Goal: Task Accomplishment & Management: Use online tool/utility

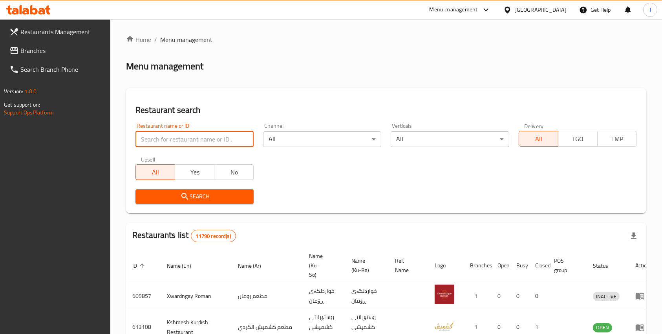
click at [176, 138] on input "search" at bounding box center [194, 140] width 118 height 16
type input "labobo burger"
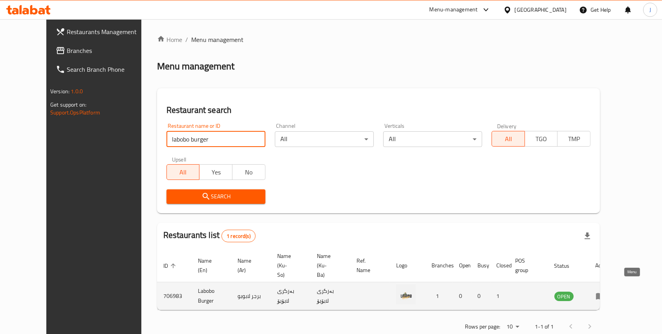
click at [603, 295] on icon "enhanced table" at bounding box center [602, 296] width 3 height 3
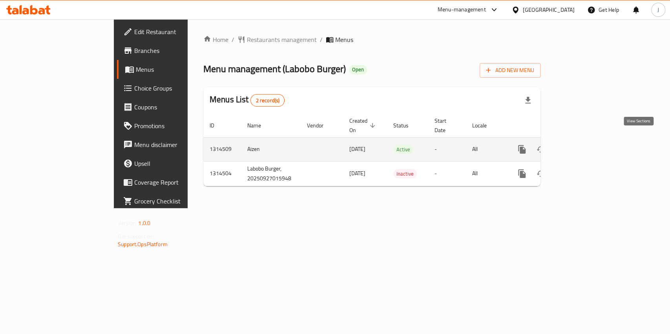
click at [588, 146] on link "enhanced table" at bounding box center [578, 149] width 19 height 19
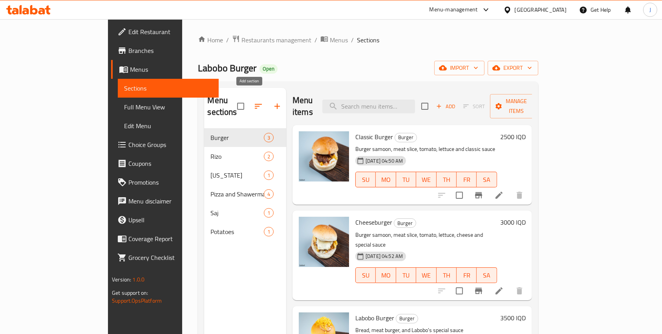
click at [268, 105] on button "button" at bounding box center [277, 106] width 19 height 19
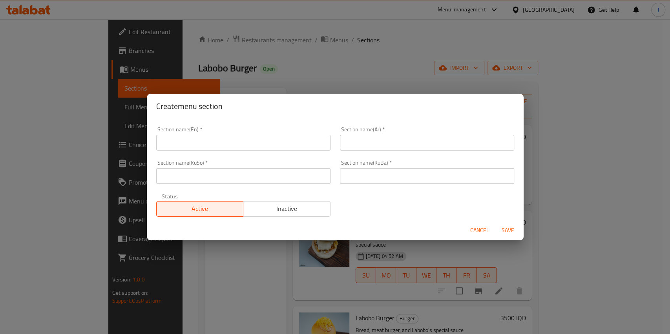
click at [179, 145] on input "text" at bounding box center [243, 143] width 174 height 16
type input "Oriental"
click at [366, 143] on input "text" at bounding box center [427, 143] width 174 height 16
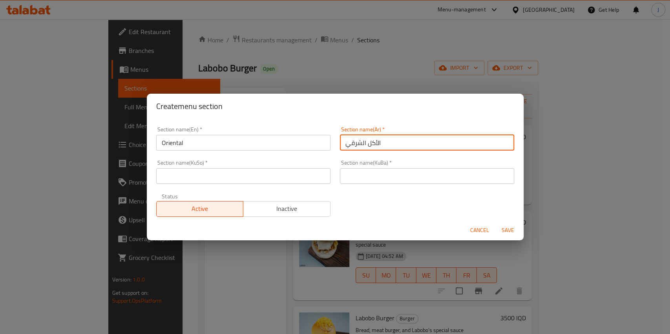
type input "الأكل الشرقي"
click at [355, 171] on input "text" at bounding box center [427, 176] width 174 height 16
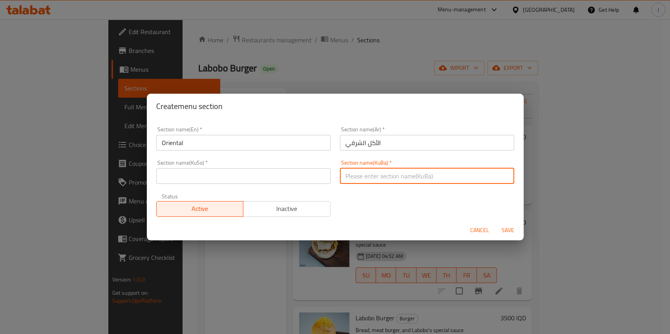
paste input "الأكل الشرقي"
type input "الأكل الشرقي"
click at [301, 175] on input "text" at bounding box center [243, 176] width 174 height 16
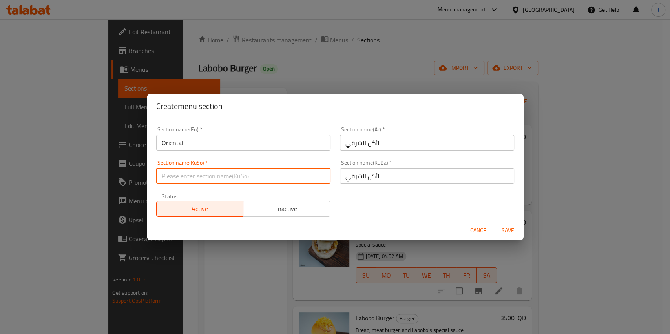
paste input "الأكل الشرقي"
type input "الأكل الشرقي"
click at [512, 233] on span "Save" at bounding box center [508, 231] width 19 height 10
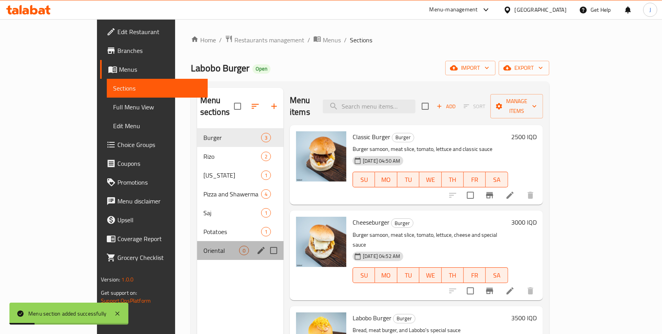
click at [197, 245] on div "Oriental 0" at bounding box center [240, 250] width 86 height 19
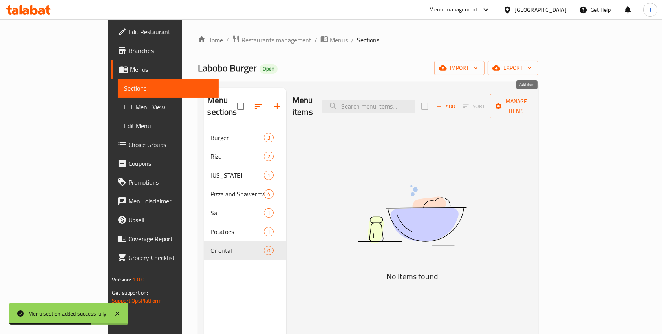
click at [456, 103] on span "Add" at bounding box center [445, 106] width 21 height 9
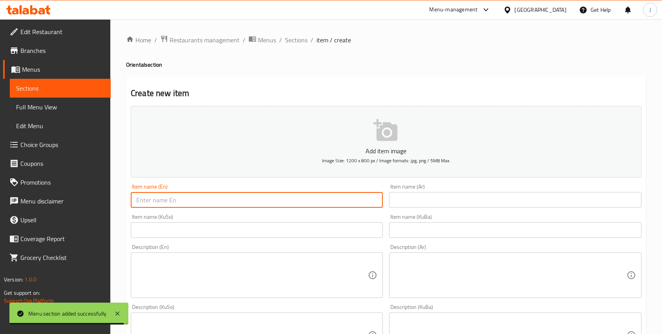
click at [157, 196] on input "text" at bounding box center [257, 200] width 252 height 16
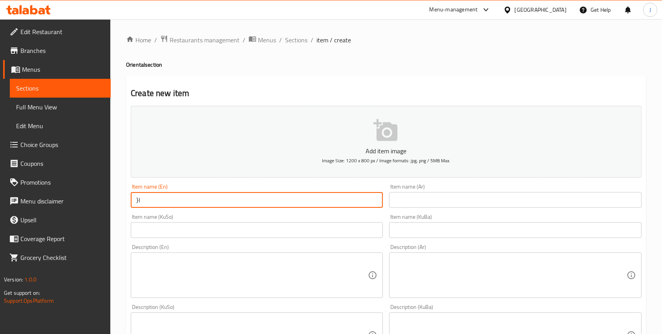
type input "}"
type input "Chicken on rice"
click at [435, 198] on input "text" at bounding box center [515, 200] width 252 height 16
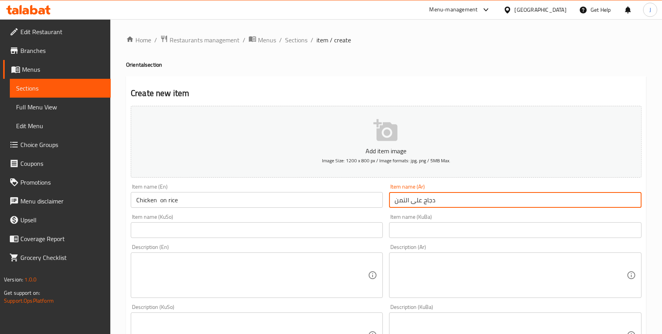
type input "دجاج على التمن"
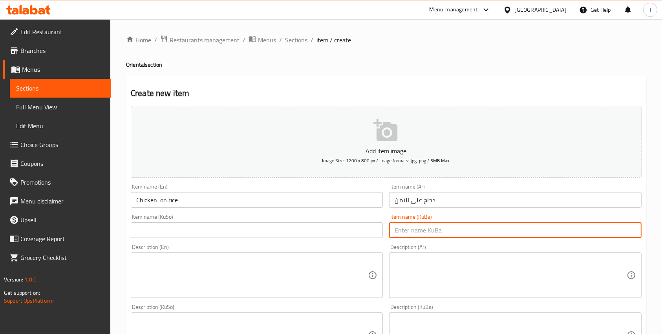
click at [407, 234] on input "text" at bounding box center [515, 231] width 252 height 16
paste input "دجاج على التمن"
type input "دجاج على التمن"
click at [336, 237] on input "text" at bounding box center [257, 231] width 252 height 16
paste input "دجاج على التمن"
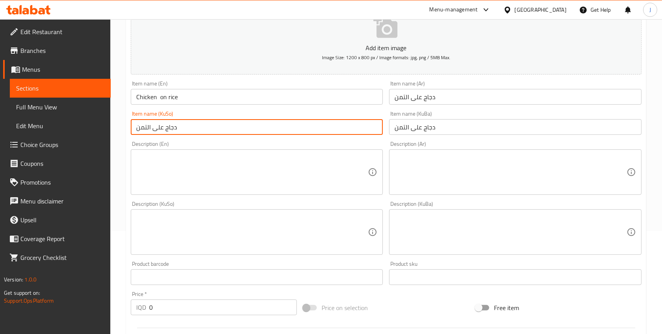
scroll to position [104, 0]
type input "دجاج على التمن"
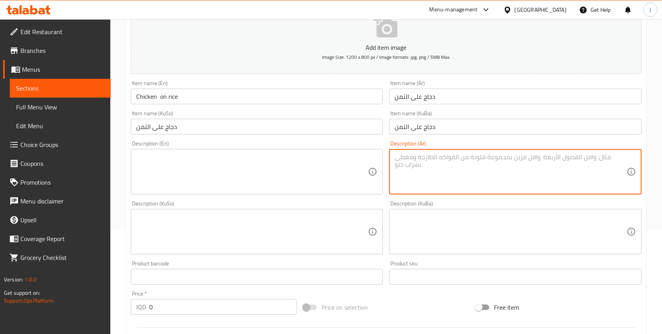
click at [449, 183] on textarea at bounding box center [511, 172] width 232 height 37
paste textarea "حبي صينية تمن اصفر عليه دجاجة مشوية على الفحم وي دبس الرمان و زبادي اثنين ب17 ا…"
click at [611, 157] on textarea "حبي صينية تمن اصفر عليه دجاجة مشوية على الفحم وي دبس الرمان و زبادي اثنين ب17 ا…" at bounding box center [511, 172] width 232 height 37
click at [398, 160] on textarea "صينية تمن اصفر عليه دجاجة مشوية على الفحم وي دبس الرمان و زبادي اثنين ب17 الف" at bounding box center [511, 172] width 232 height 37
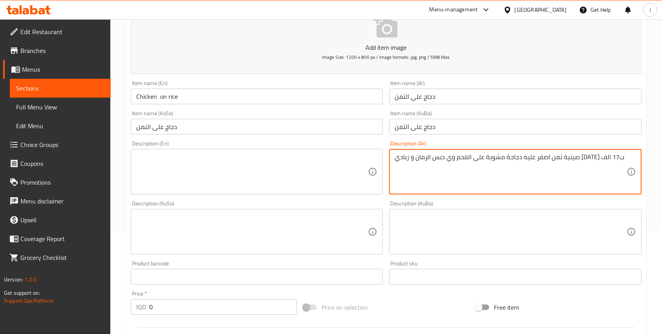
click at [398, 160] on textarea "صينية تمن اصفر عليه دجاجة مشوية على الفحم وي دبس الرمان و زبادي اثنين ب17 الف" at bounding box center [511, 172] width 232 height 37
click at [538, 158] on textarea "صينية تمن اصفر عليه دجاجة مشوية على الفحم وي دبس الرمان و زبادي اثنين" at bounding box center [511, 172] width 232 height 37
click at [465, 159] on textarea "صينية تمن اصفر مع دجاجة مشوية على الفحم وي دبس الرمان و زبادي اثنين" at bounding box center [511, 172] width 232 height 37
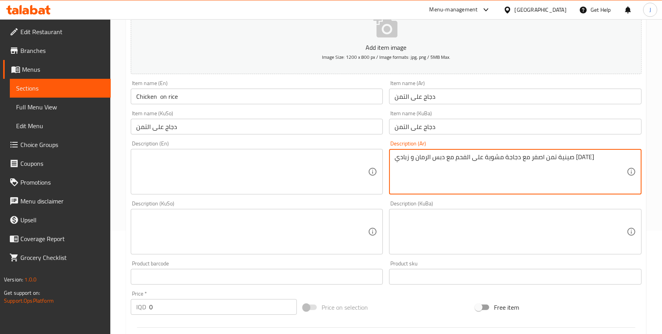
type textarea "صينية تمن اصفر مع دجاجة مشوية على الفحم مع دبس الرمان و زبادي اثنين"
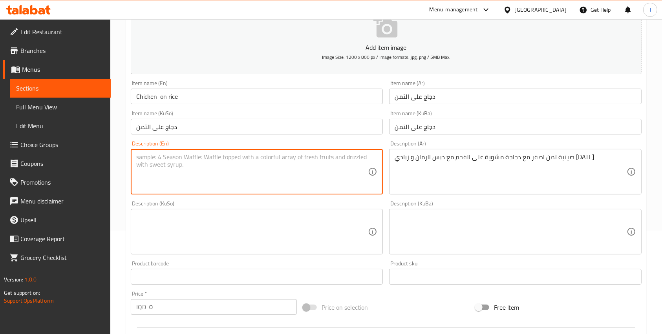
click at [323, 163] on textarea at bounding box center [252, 172] width 232 height 37
type textarea "إ"
type textarea "Yellow rice with charcoal grilled chicken with pomegranate malaises and yogurt"
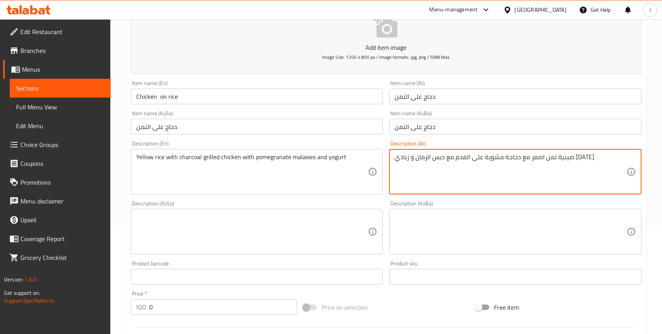
click at [437, 232] on textarea at bounding box center [511, 232] width 232 height 37
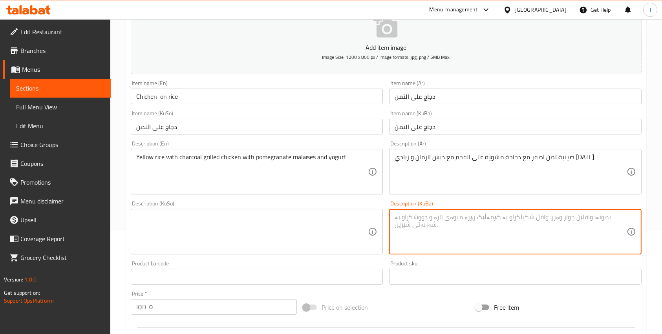
paste textarea "صينية تمن اصفر مع دجاجة مشوية على الفحم مع دبس الرمان و زبادي اثنين"
type textarea "صينية تمن اصفر مع دجاجة مشوية على الفحم مع دبس الرمان و زبادي اثنين"
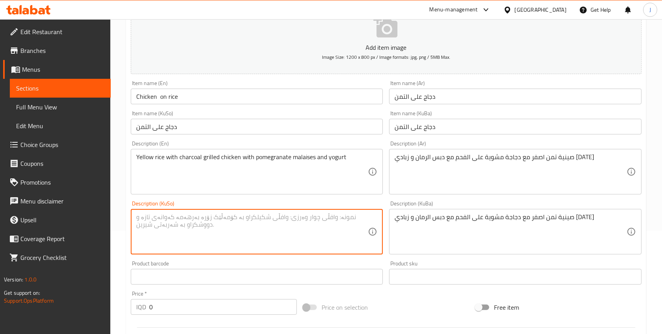
click at [362, 244] on textarea at bounding box center [252, 232] width 232 height 37
paste textarea "صينية تمن اصفر مع دجاجة مشوية على الفحم مع دبس الرمان و زبادي اثنين"
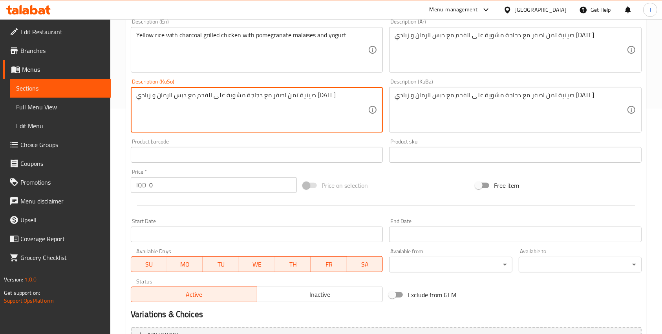
scroll to position [226, 0]
type textarea "صينية تمن اصفر مع دجاجة مشوية على الفحم مع دبس الرمان و زبادي اثنين"
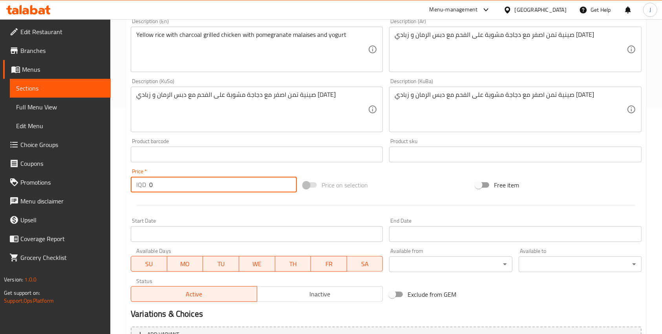
click at [150, 184] on input "0" at bounding box center [223, 185] width 148 height 16
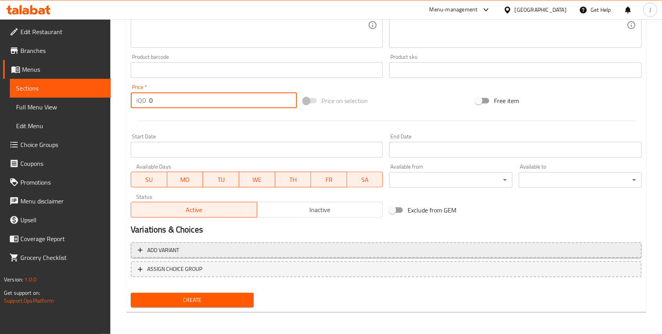
click at [204, 253] on span "Add variant" at bounding box center [386, 251] width 497 height 10
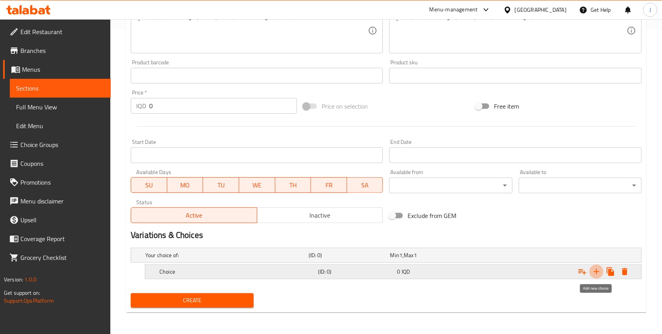
click at [601, 272] on button "Expand" at bounding box center [596, 272] width 14 height 14
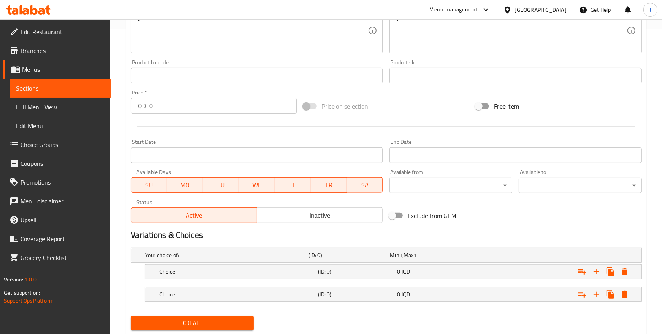
scroll to position [328, 0]
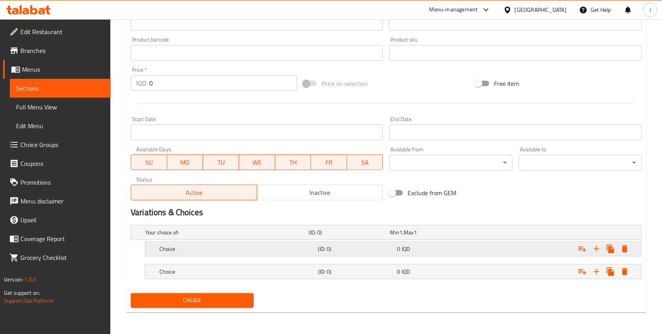
click at [315, 247] on div "Choice" at bounding box center [237, 249] width 159 height 11
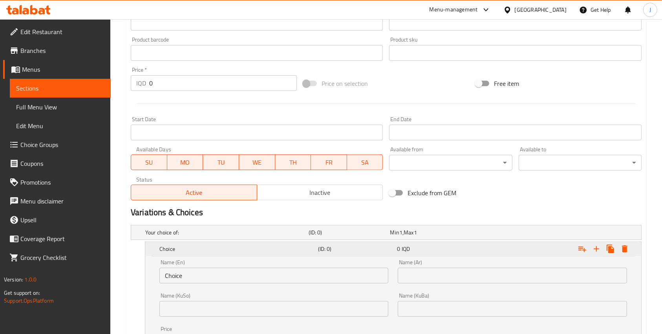
scroll to position [428, 0]
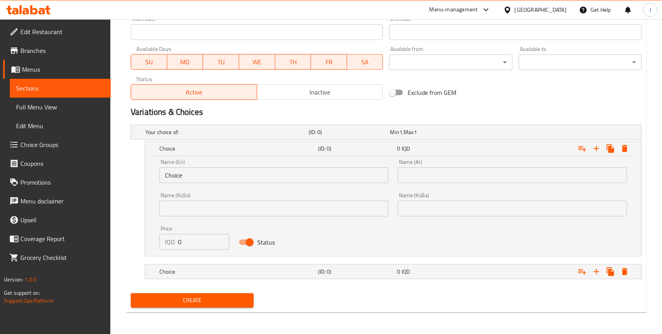
click at [184, 180] on input "Choice" at bounding box center [273, 176] width 229 height 16
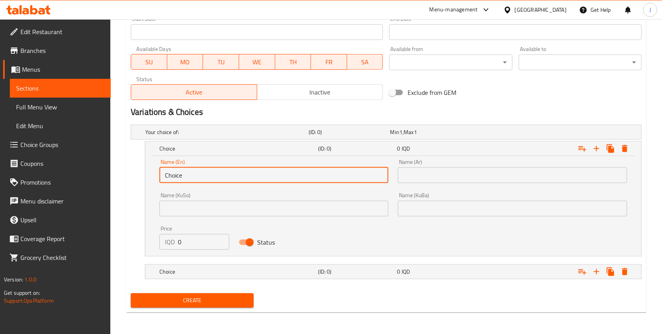
click at [184, 180] on input "Choice" at bounding box center [273, 176] width 229 height 16
type input "Whole Chicken"
click at [416, 177] on input "text" at bounding box center [512, 176] width 229 height 16
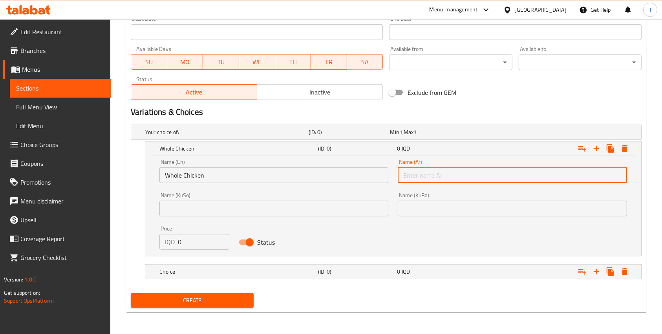
type input "دجاجة كاملة"
click at [444, 204] on input "text" at bounding box center [512, 209] width 229 height 16
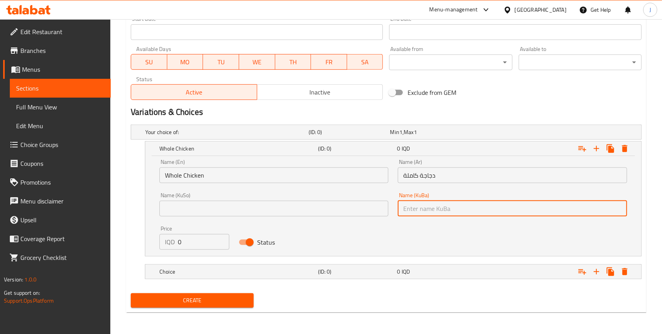
click at [415, 172] on input "دجاجة كاملة" at bounding box center [512, 176] width 229 height 16
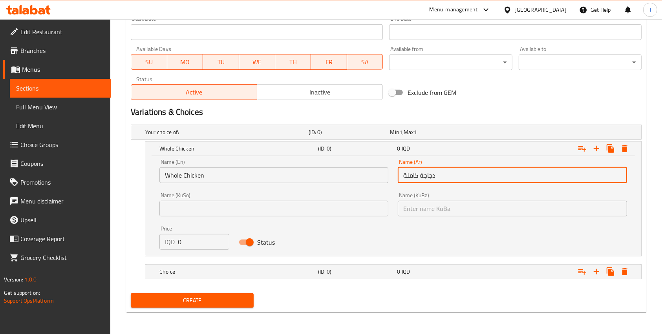
click at [415, 172] on input "دجاجة كاملة" at bounding box center [512, 176] width 229 height 16
click at [417, 211] on input "text" at bounding box center [512, 209] width 229 height 16
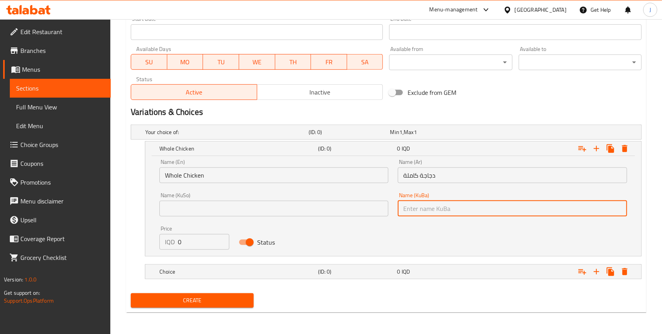
paste input "دجاجة كاملة"
type input "دجاجة كاملة"
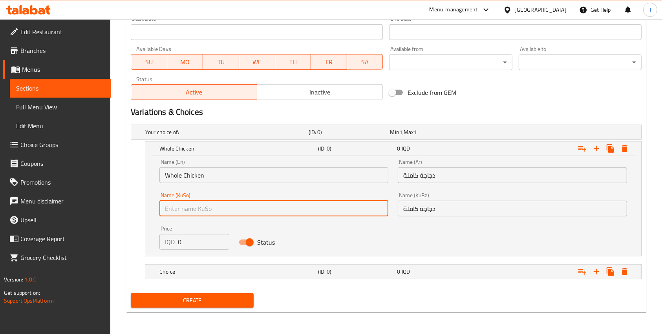
click at [327, 213] on input "text" at bounding box center [273, 209] width 229 height 16
paste input "دجاجة كاملة"
type input "دجاجة كاملة"
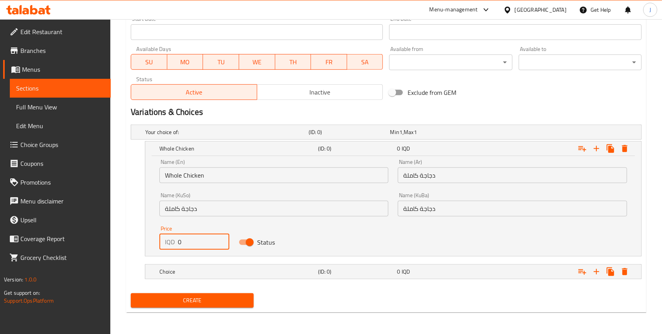
click at [196, 238] on input "0" at bounding box center [203, 242] width 51 height 16
type input "17000"
click at [254, 269] on h5 "Choice" at bounding box center [236, 272] width 155 height 8
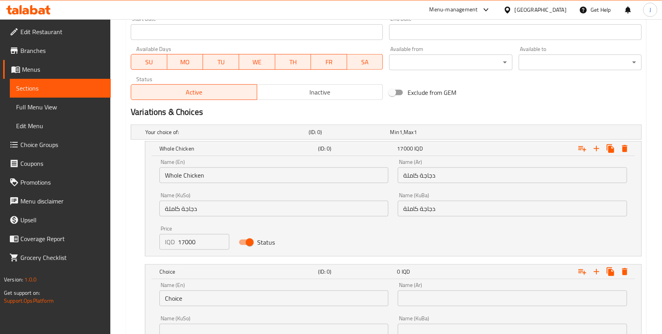
scroll to position [529, 0]
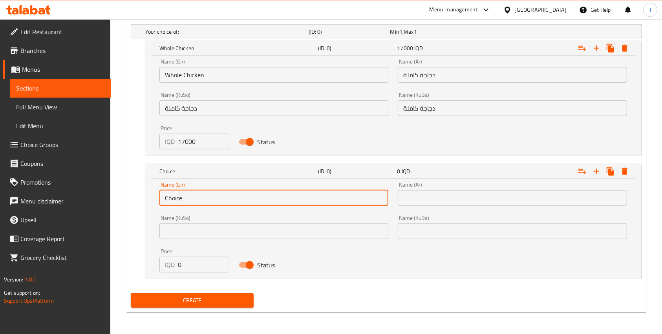
click at [185, 203] on input "Choice" at bounding box center [273, 198] width 229 height 16
type input "أ"
type input "Half Chicken"
click at [415, 203] on input "text" at bounding box center [512, 198] width 229 height 16
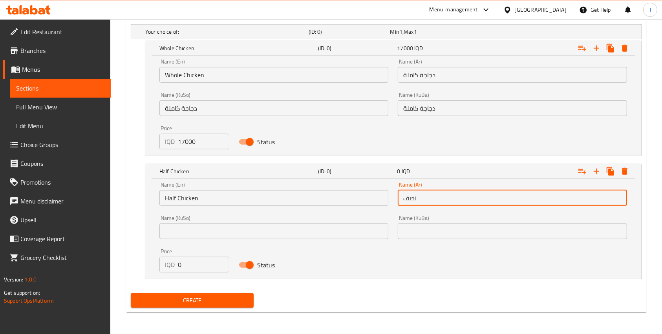
type input "نصف دجاجة"
click at [428, 234] on input "text" at bounding box center [512, 232] width 229 height 16
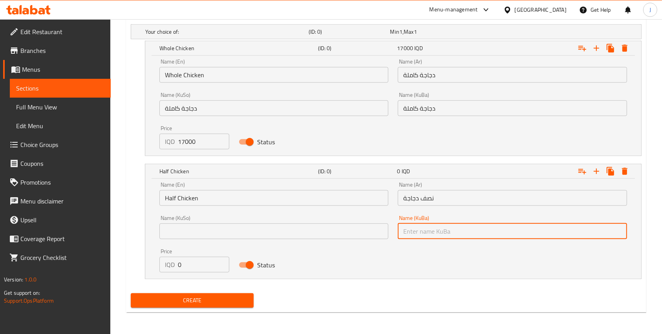
paste input "نصف دجاجة"
type input "نصف دجاجة"
click at [344, 240] on div "Name (KuSo) Name (KuSo)" at bounding box center [274, 227] width 238 height 33
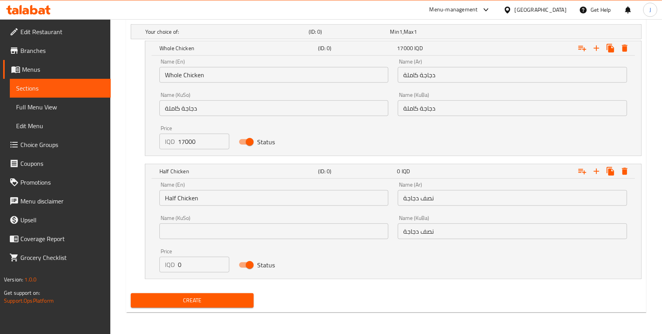
click at [321, 222] on div "Name (KuSo) Name (KuSo)" at bounding box center [273, 228] width 229 height 24
click at [313, 225] on input "text" at bounding box center [273, 232] width 229 height 16
paste input "نصف دجاجة"
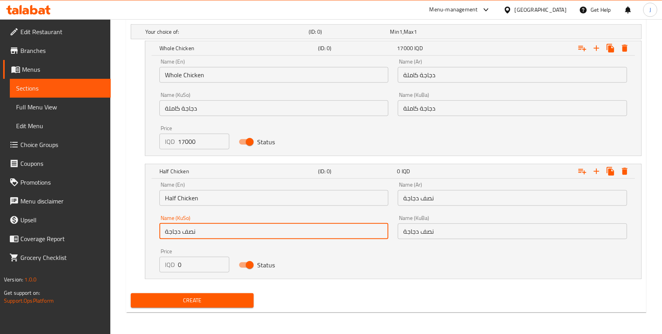
type input "نصف دجاجة"
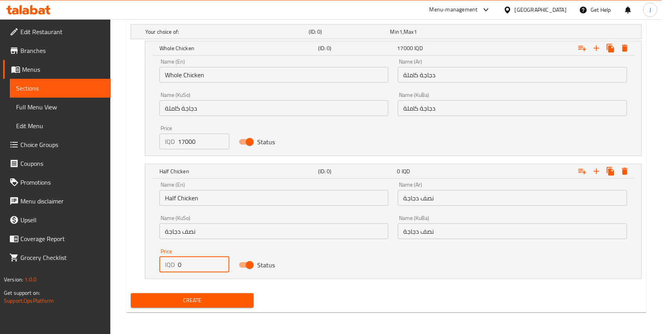
click at [181, 268] on input "0" at bounding box center [203, 265] width 51 height 16
type input "10000"
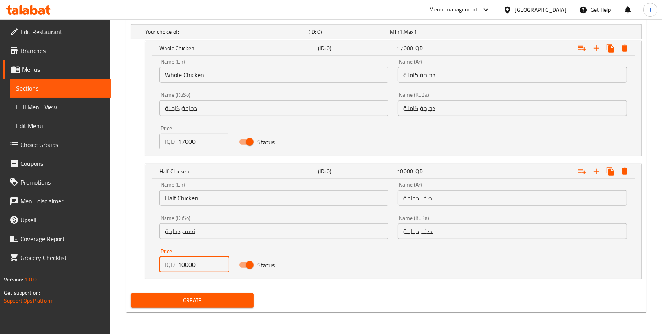
click at [190, 298] on span "Create" at bounding box center [192, 301] width 110 height 10
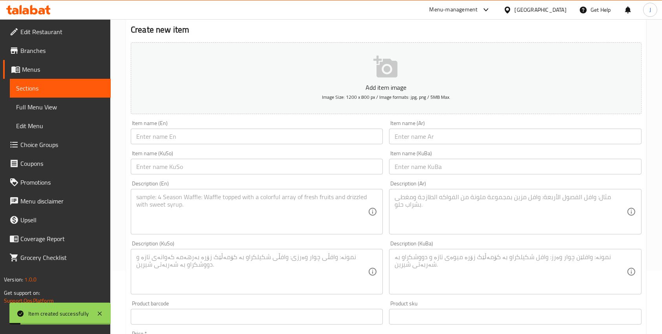
scroll to position [0, 0]
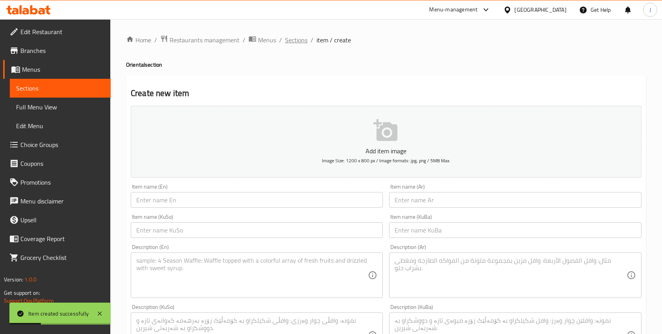
click at [302, 42] on span "Sections" at bounding box center [296, 39] width 22 height 9
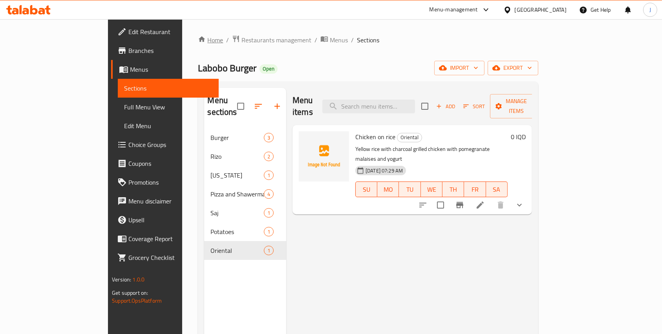
click at [199, 37] on icon "breadcrumb" at bounding box center [202, 39] width 7 height 5
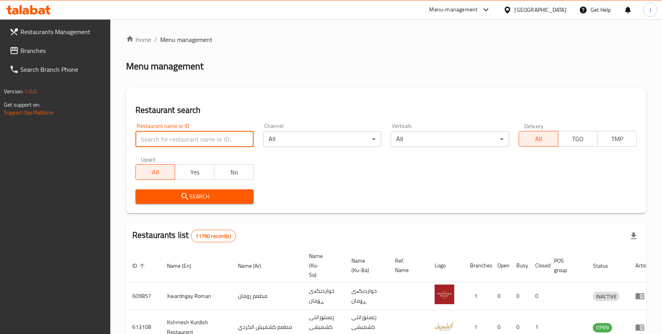
click at [160, 138] on input "search" at bounding box center [194, 140] width 118 height 16
type input "burger 28"
click button "Search" at bounding box center [194, 197] width 118 height 15
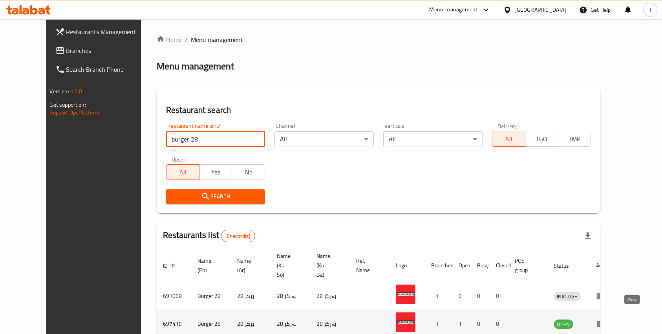
click at [605, 322] on icon "enhanced table" at bounding box center [601, 325] width 9 height 7
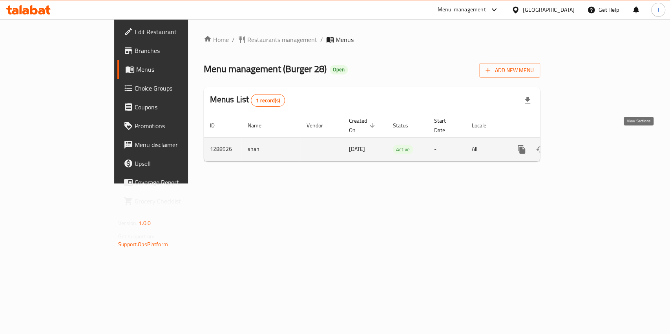
click at [588, 146] on link "enhanced table" at bounding box center [578, 149] width 19 height 19
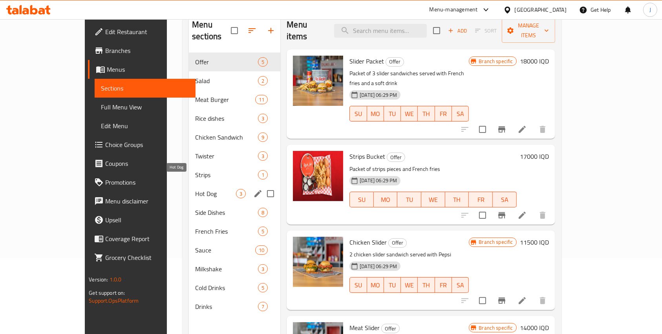
scroll to position [76, 0]
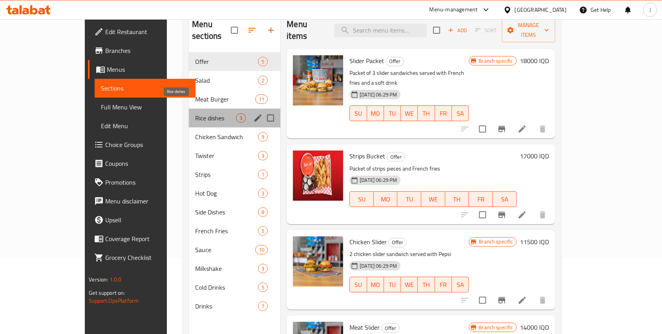
click at [195, 113] on span "Rice dishes" at bounding box center [215, 117] width 41 height 9
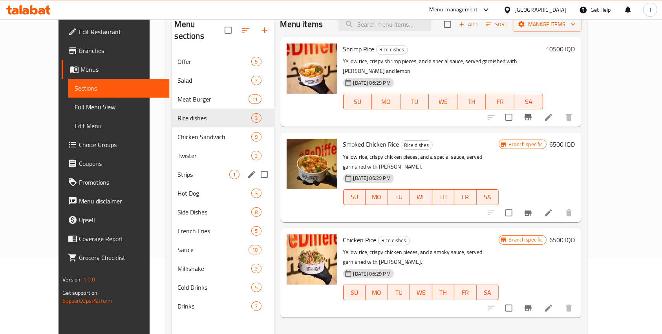
click at [172, 165] on div "Strips 1" at bounding box center [223, 174] width 102 height 19
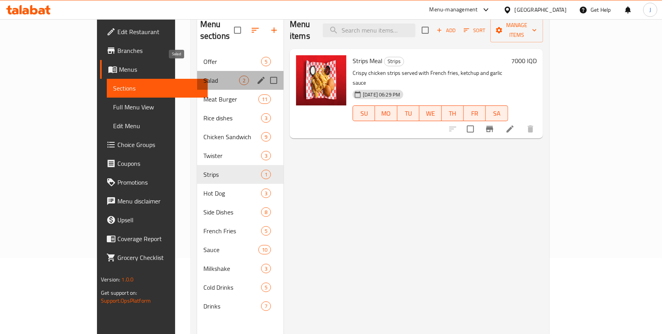
click at [203, 76] on span "Salad" at bounding box center [221, 80] width 36 height 9
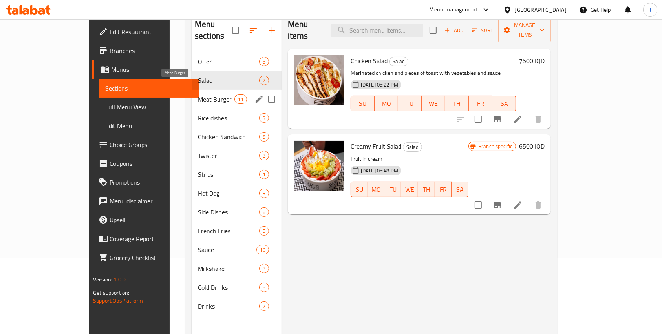
click at [198, 95] on span "Meat Burger" at bounding box center [216, 99] width 37 height 9
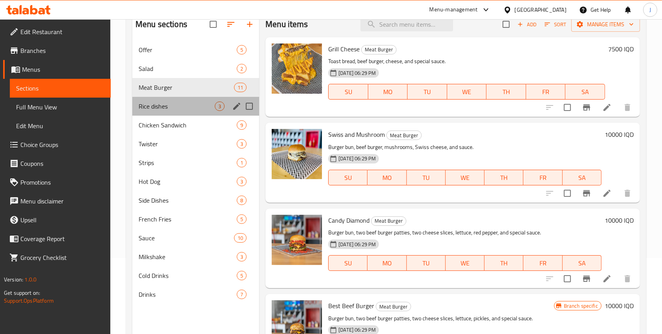
click at [167, 100] on div "Rice dishes 3" at bounding box center [195, 106] width 127 height 19
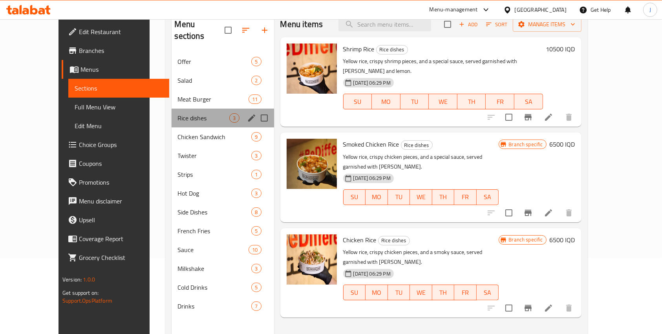
click at [172, 109] on div "Rice dishes 3" at bounding box center [223, 118] width 102 height 19
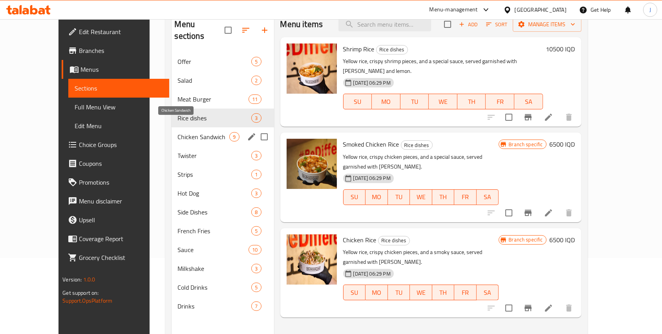
click at [178, 132] on span "Chicken Sandwich" at bounding box center [204, 136] width 52 height 9
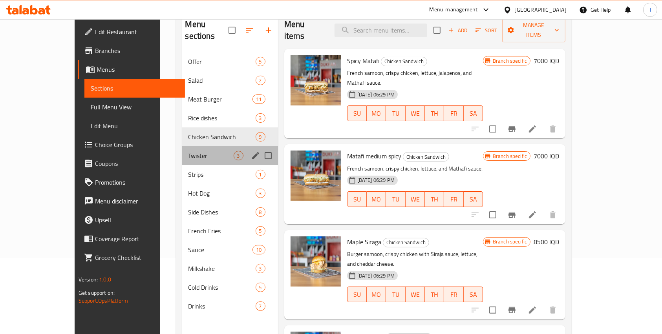
click at [182, 146] on div "Twister 3" at bounding box center [230, 155] width 96 height 19
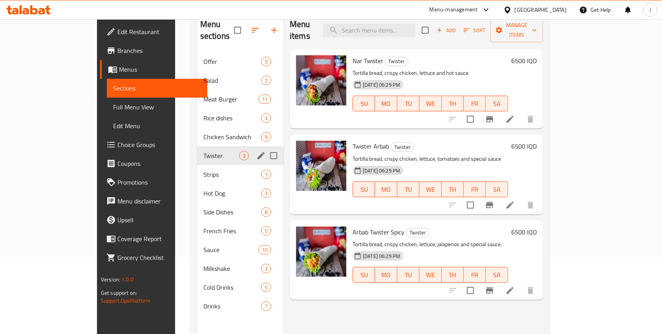
click at [197, 149] on div "Twister 3" at bounding box center [240, 155] width 86 height 19
click at [203, 208] on span "Side Dishes" at bounding box center [221, 212] width 36 height 9
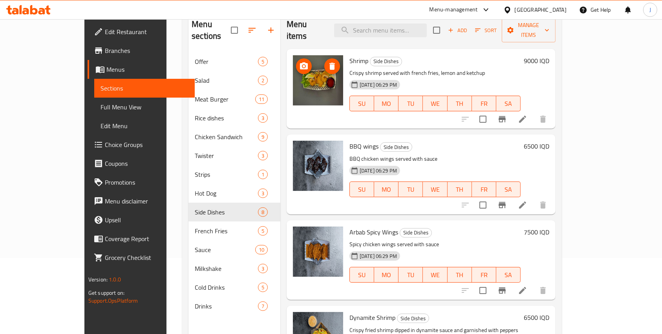
click at [293, 64] on img at bounding box center [318, 80] width 50 height 50
click at [300, 62] on icon "upload picture" at bounding box center [304, 65] width 8 height 7
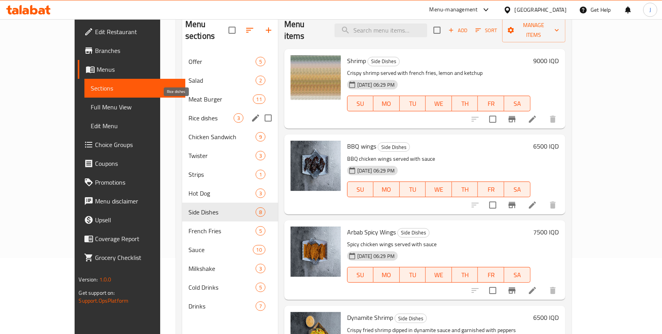
click at [188, 113] on span "Rice dishes" at bounding box center [210, 117] width 45 height 9
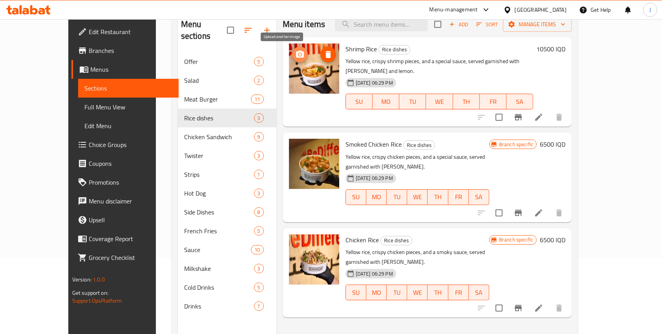
click at [296, 54] on icon "upload picture" at bounding box center [300, 54] width 8 height 7
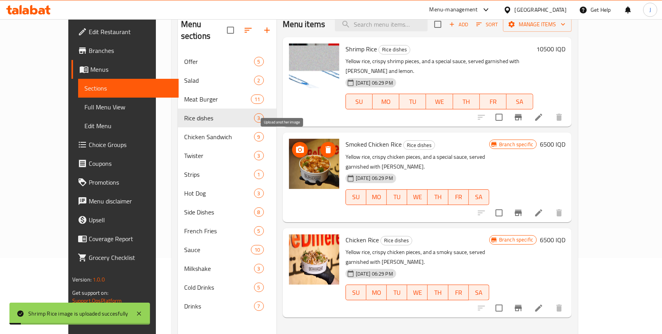
click at [296, 146] on icon "upload picture" at bounding box center [300, 149] width 8 height 7
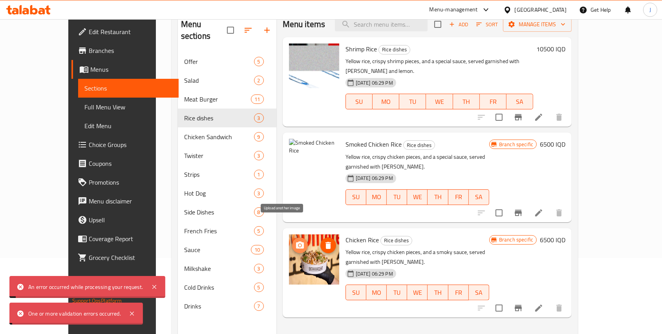
click at [296, 242] on icon "upload picture" at bounding box center [300, 245] width 8 height 7
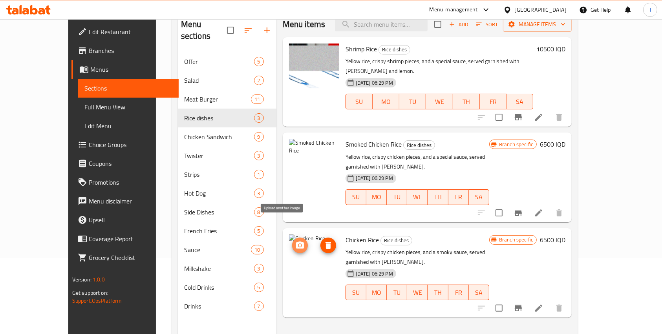
click at [296, 242] on icon "upload picture" at bounding box center [300, 245] width 8 height 7
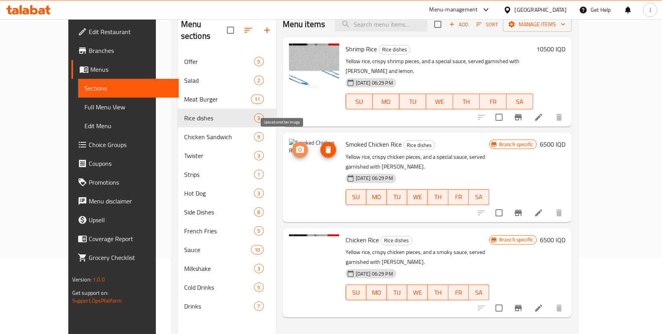
click at [296, 146] on icon "upload picture" at bounding box center [300, 149] width 8 height 7
